Goal: Transaction & Acquisition: Book appointment/travel/reservation

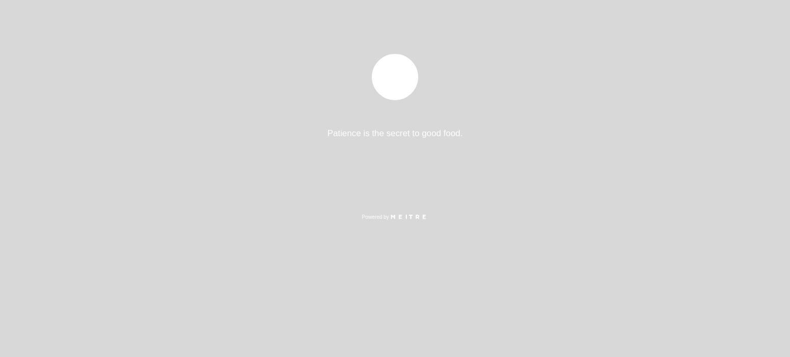
select select "es"
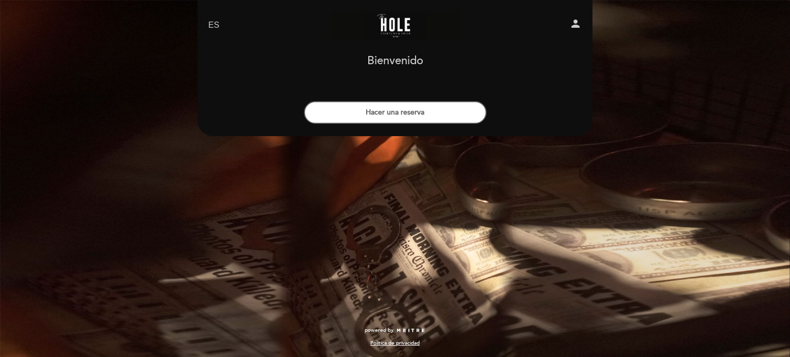
click at [390, 62] on h1 "Bienvenido" at bounding box center [395, 61] width 56 height 12
click at [394, 25] on link "The Hole Bar" at bounding box center [395, 25] width 129 height 28
click at [214, 24] on select "EN ES PT" at bounding box center [214, 26] width 12 height 12
click at [213, 24] on select "EN ES PT" at bounding box center [214, 26] width 12 height 12
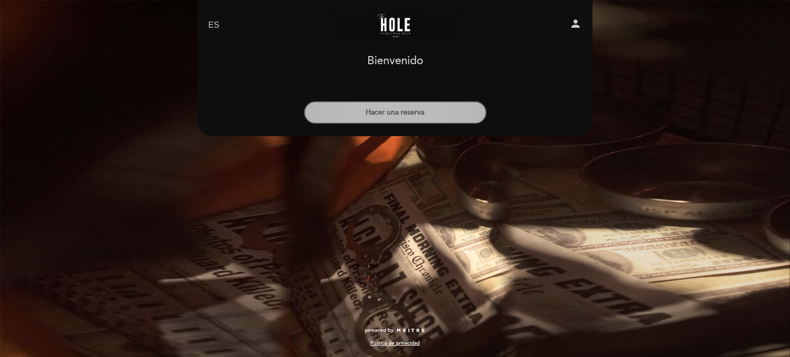
click at [362, 110] on button "Hacer una reserva" at bounding box center [395, 112] width 183 height 23
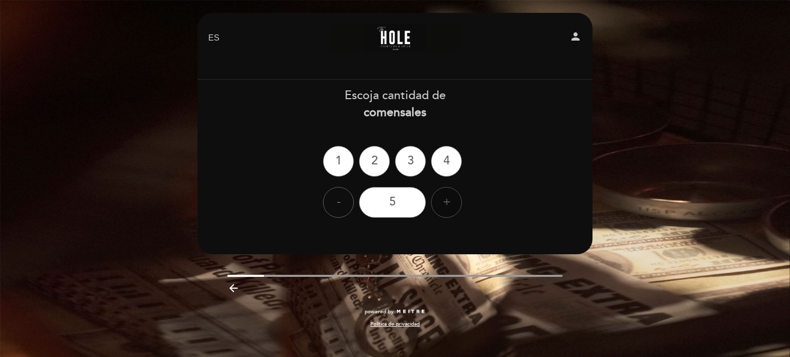
click at [447, 201] on div "+" at bounding box center [446, 202] width 31 height 31
click at [445, 202] on div "+" at bounding box center [446, 202] width 31 height 31
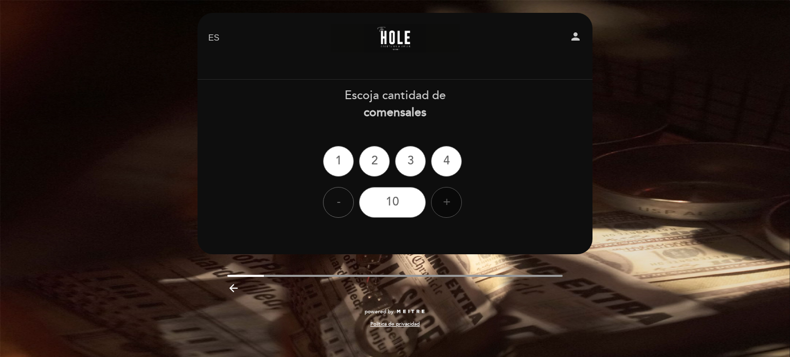
click at [445, 202] on div "+" at bounding box center [446, 202] width 31 height 31
